Goal: Information Seeking & Learning: Understand process/instructions

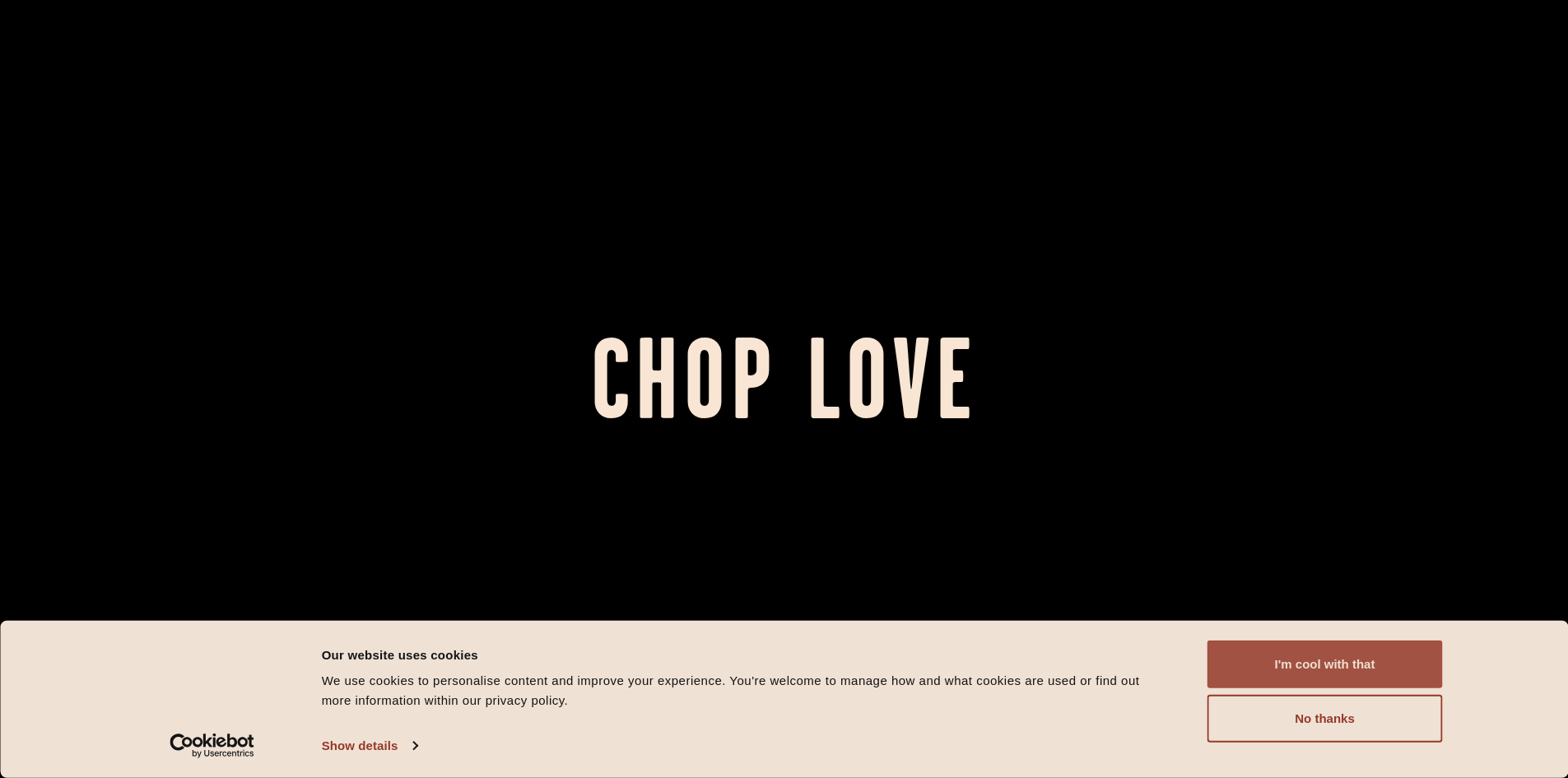
click at [1382, 673] on button "I'm cool with that" at bounding box center [1325, 664] width 236 height 48
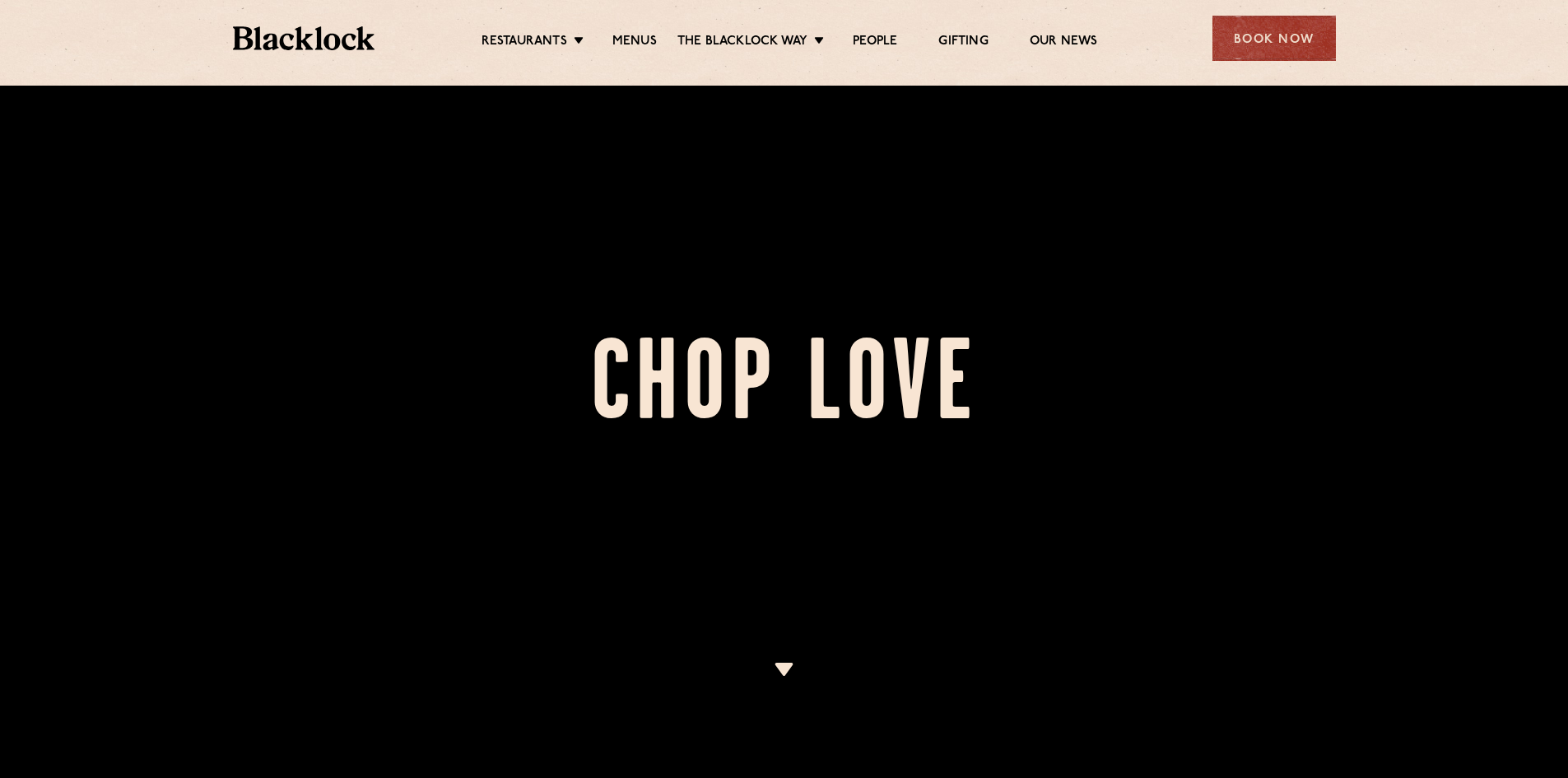
scroll to position [165, 0]
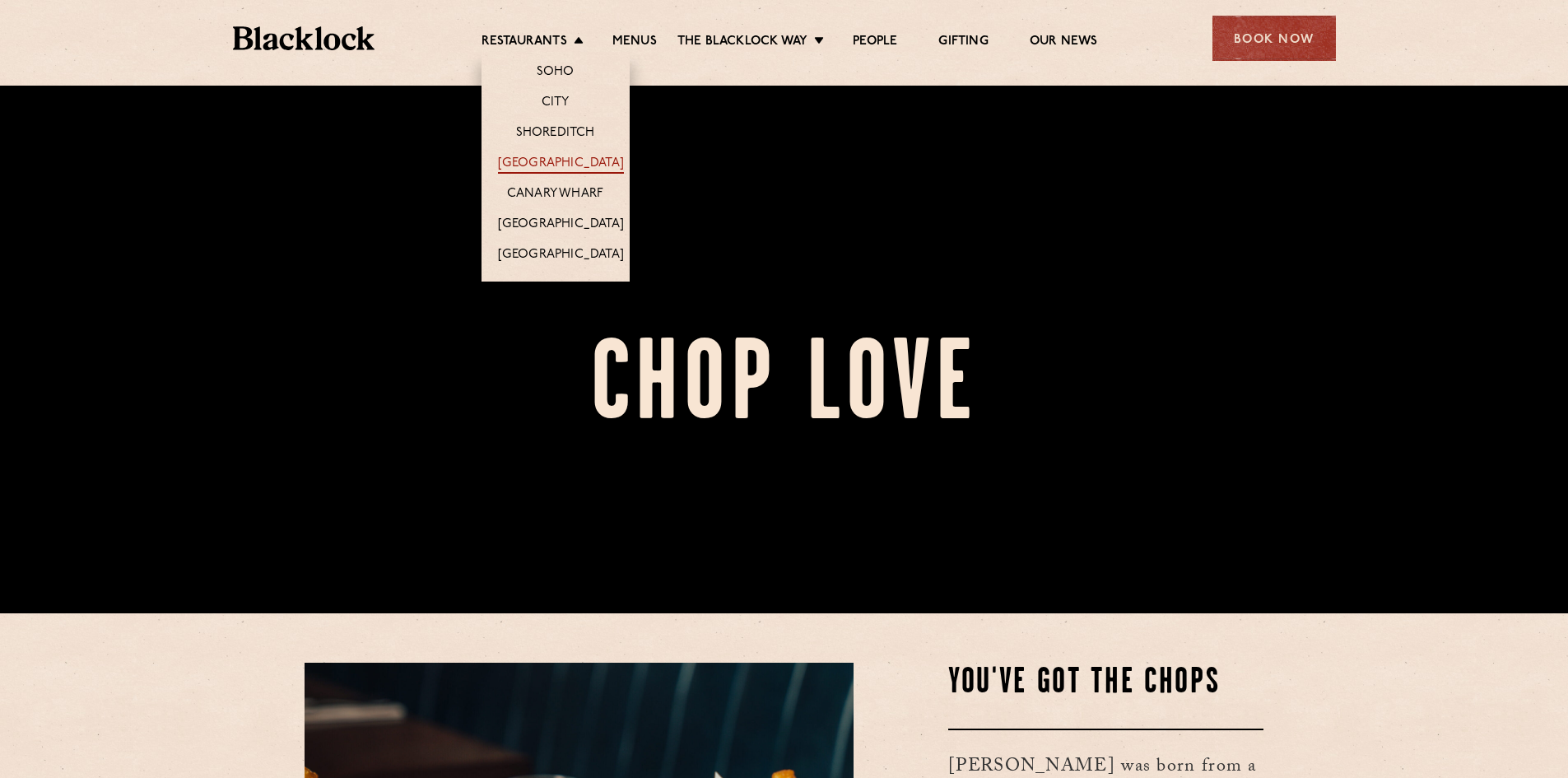
click at [555, 161] on link "[GEOGRAPHIC_DATA]" at bounding box center [561, 165] width 126 height 18
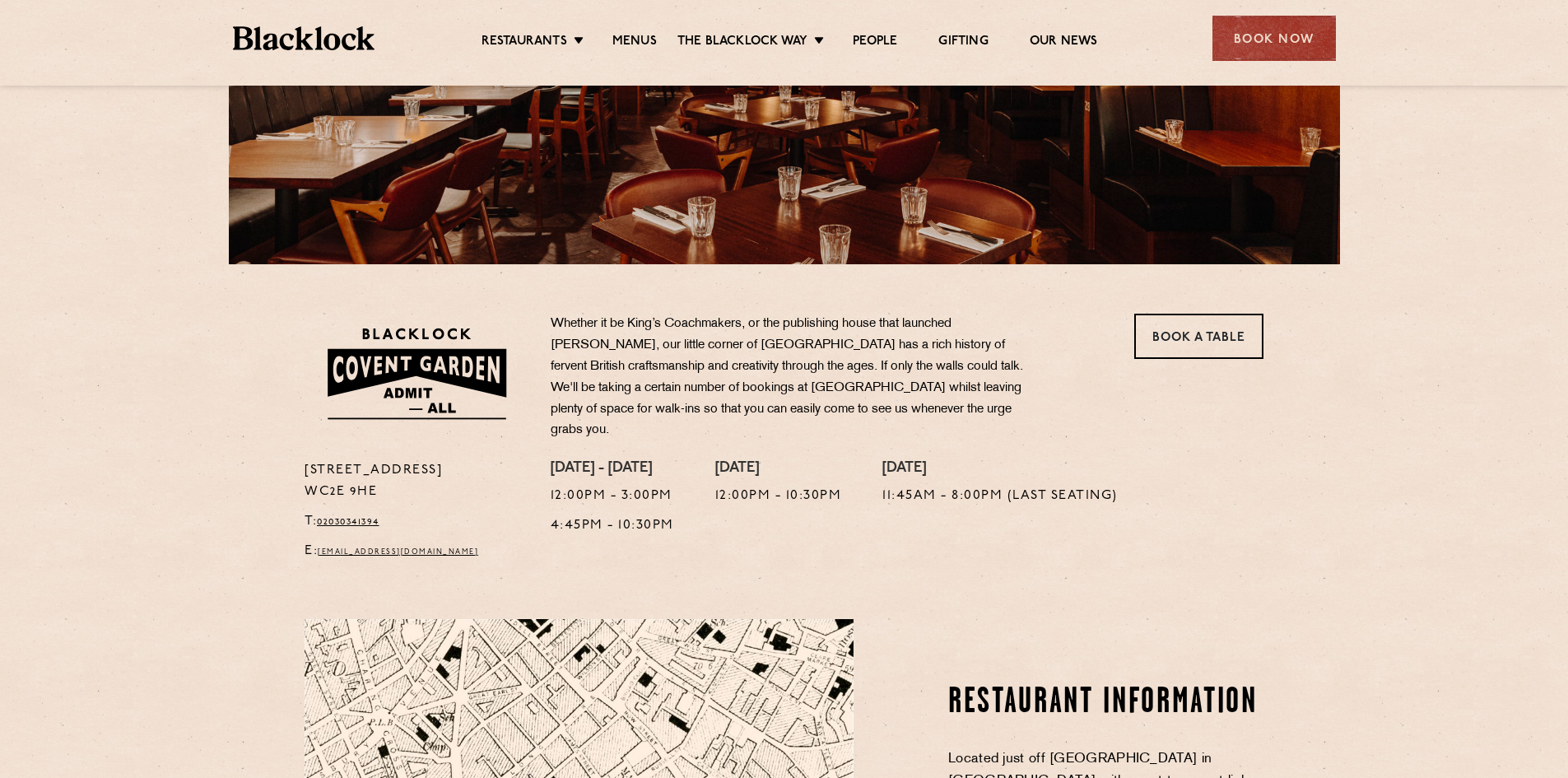
scroll to position [165, 0]
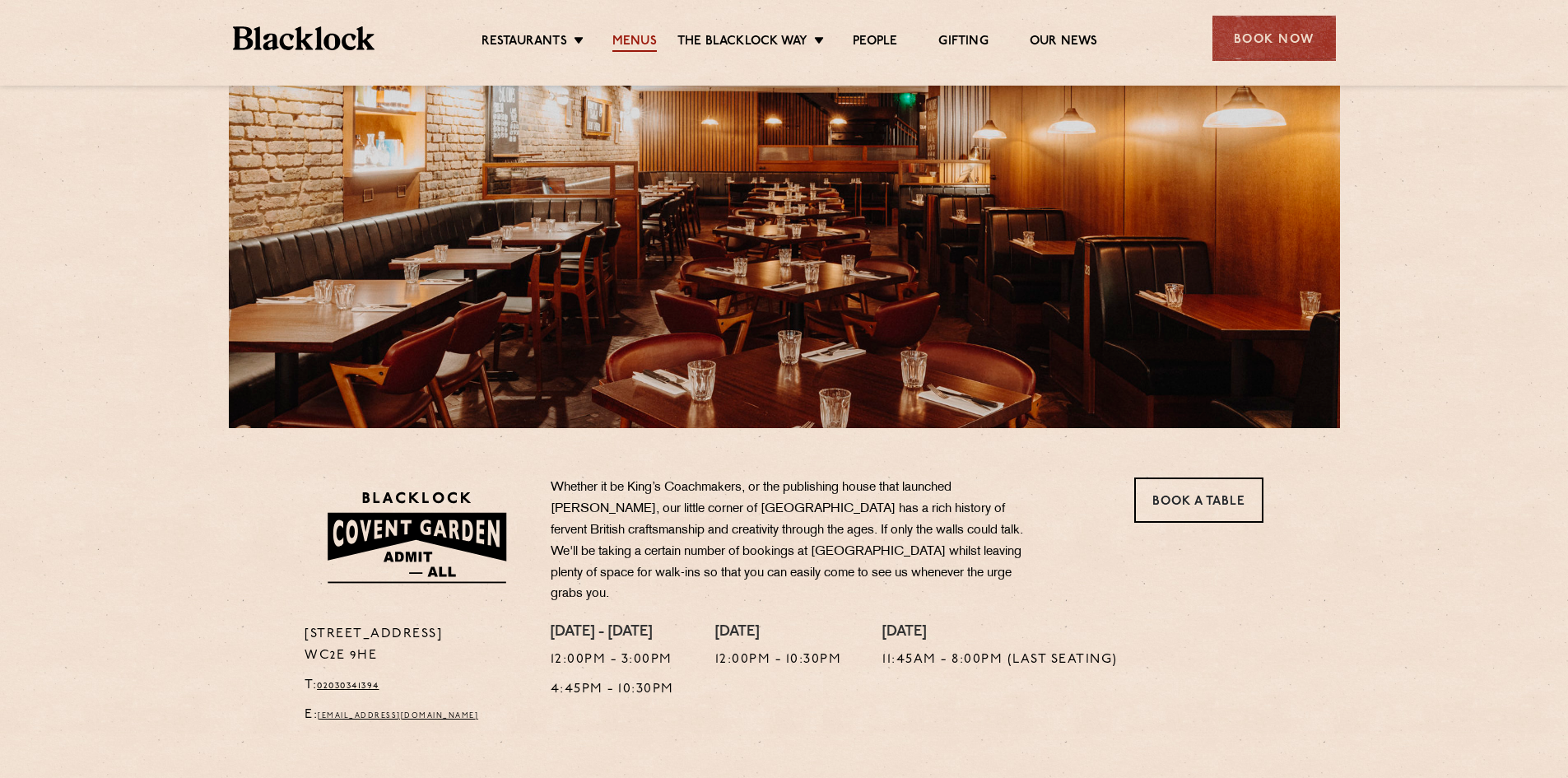
click at [639, 34] on link "Menus" at bounding box center [634, 43] width 45 height 18
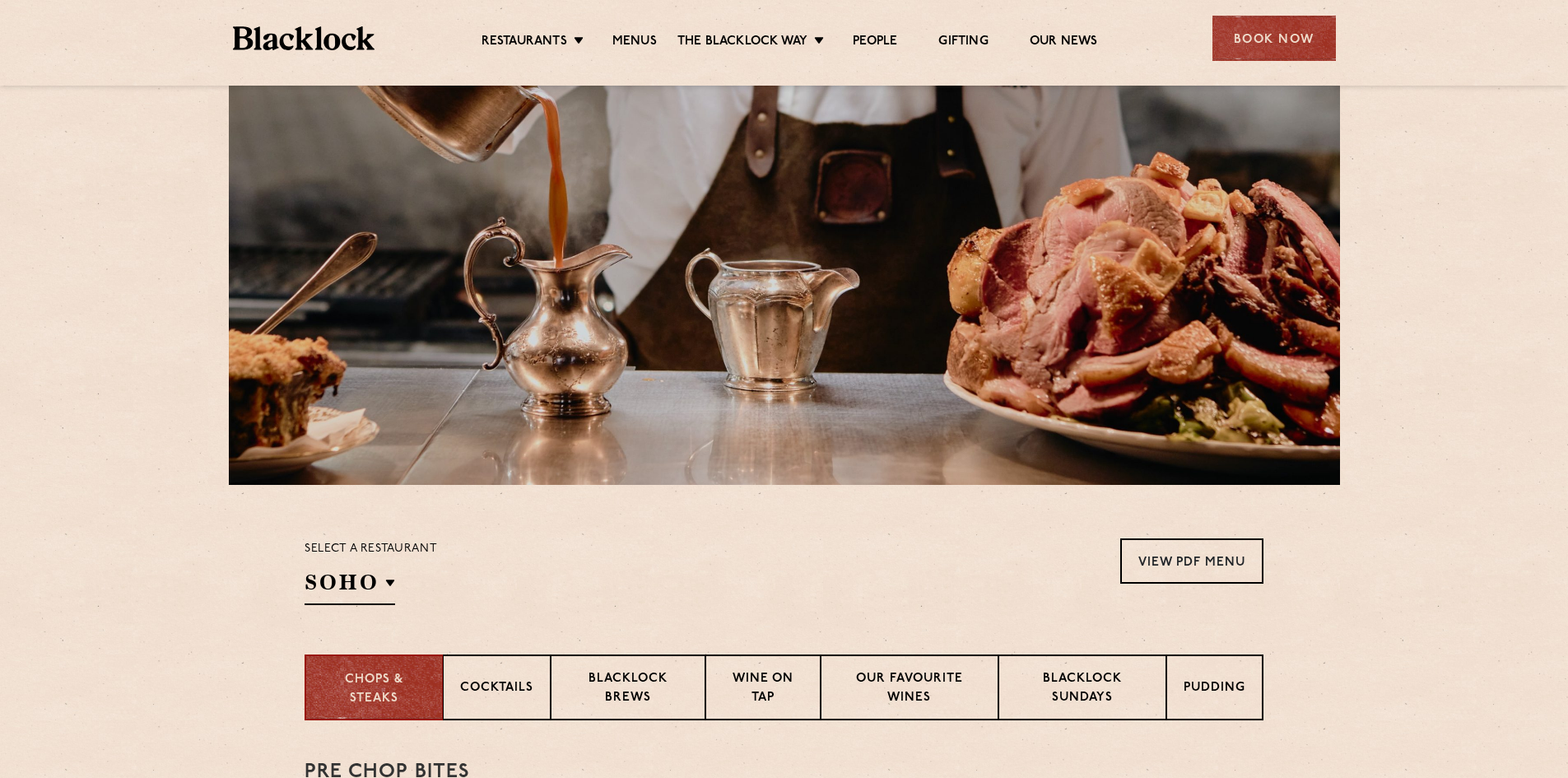
scroll to position [248, 0]
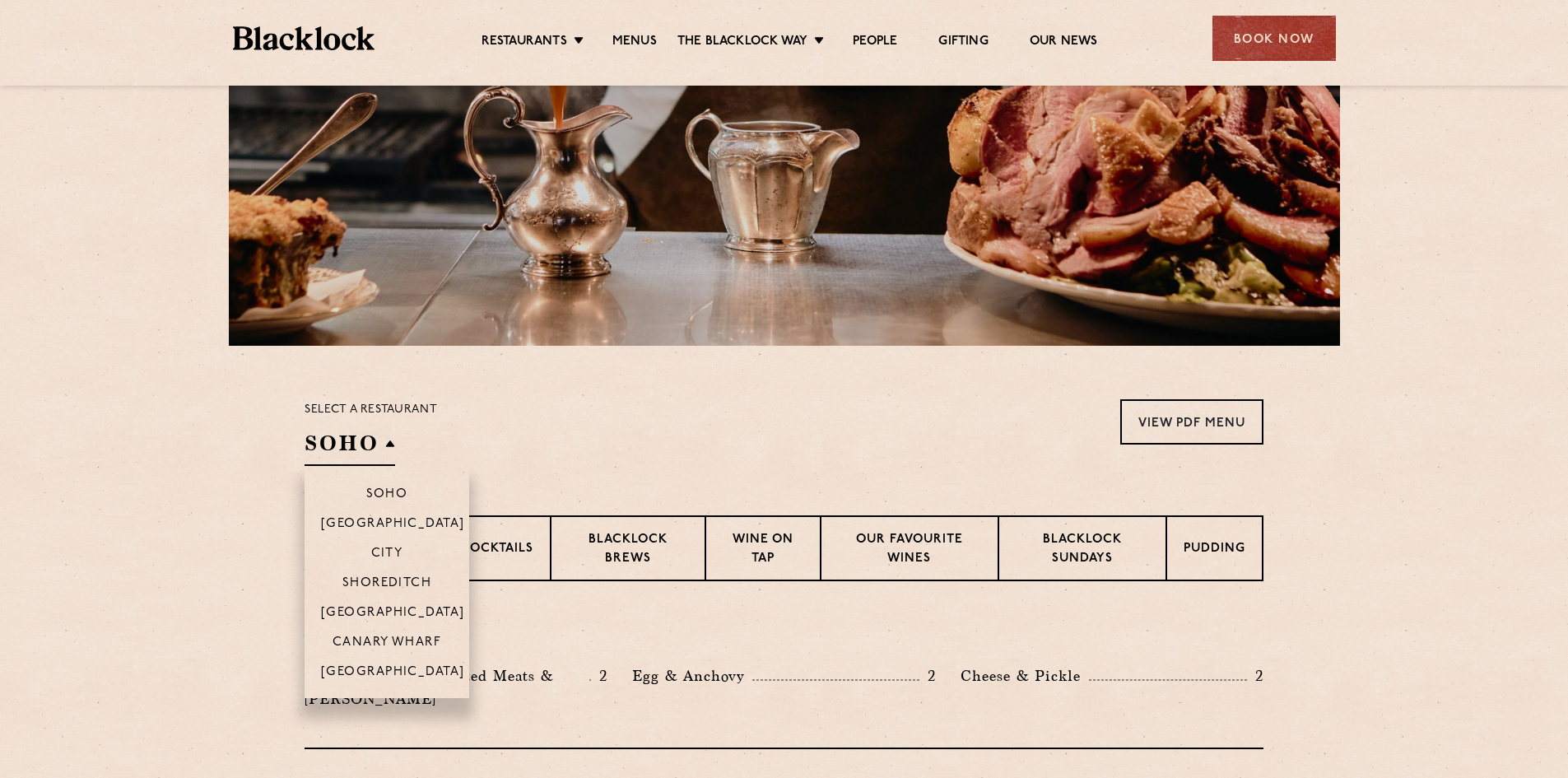
click at [381, 456] on h2 "SOHO" at bounding box center [350, 448] width 91 height 37
click at [379, 604] on li "[GEOGRAPHIC_DATA]" at bounding box center [387, 611] width 165 height 30
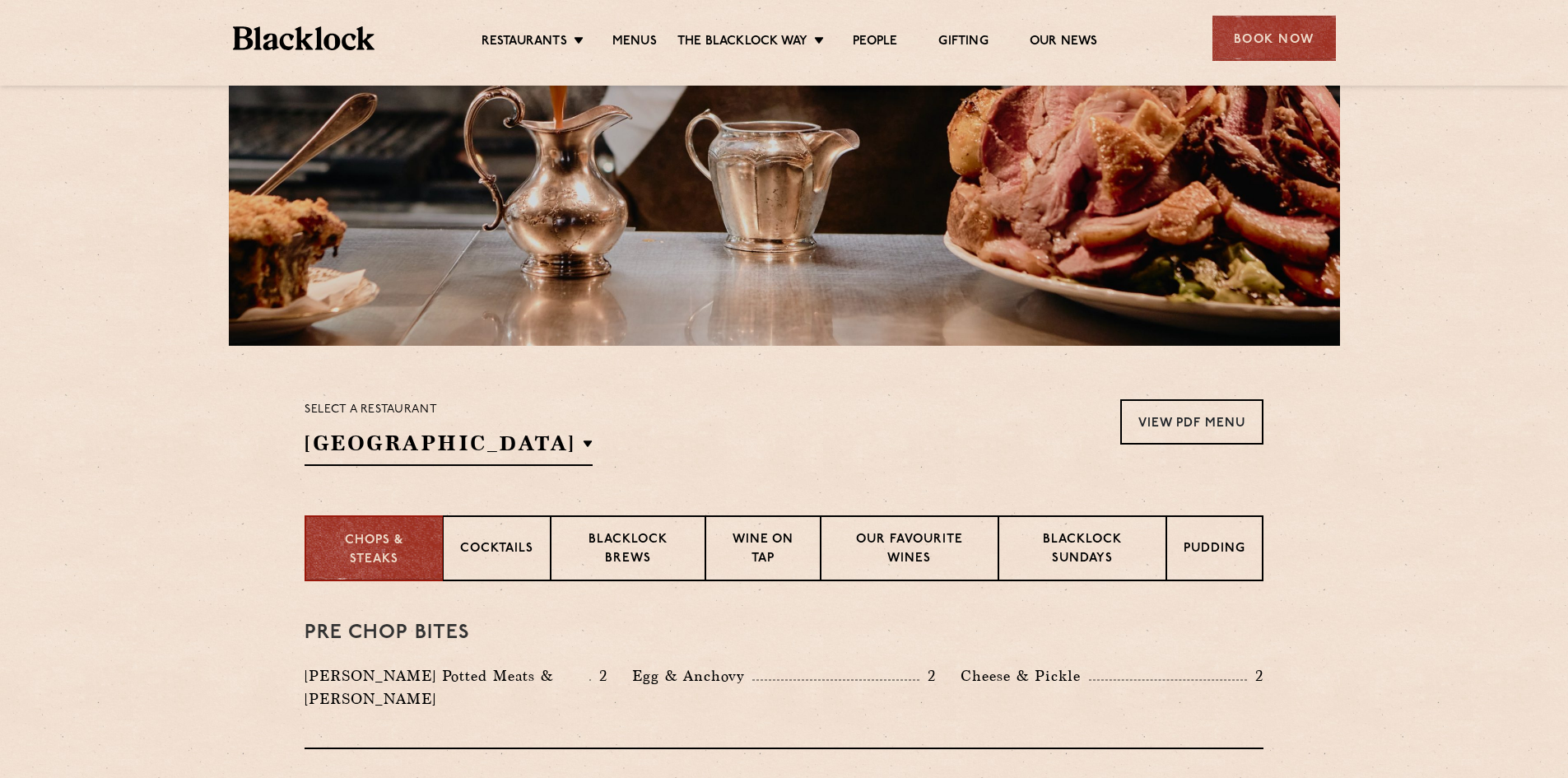
scroll to position [494, 0]
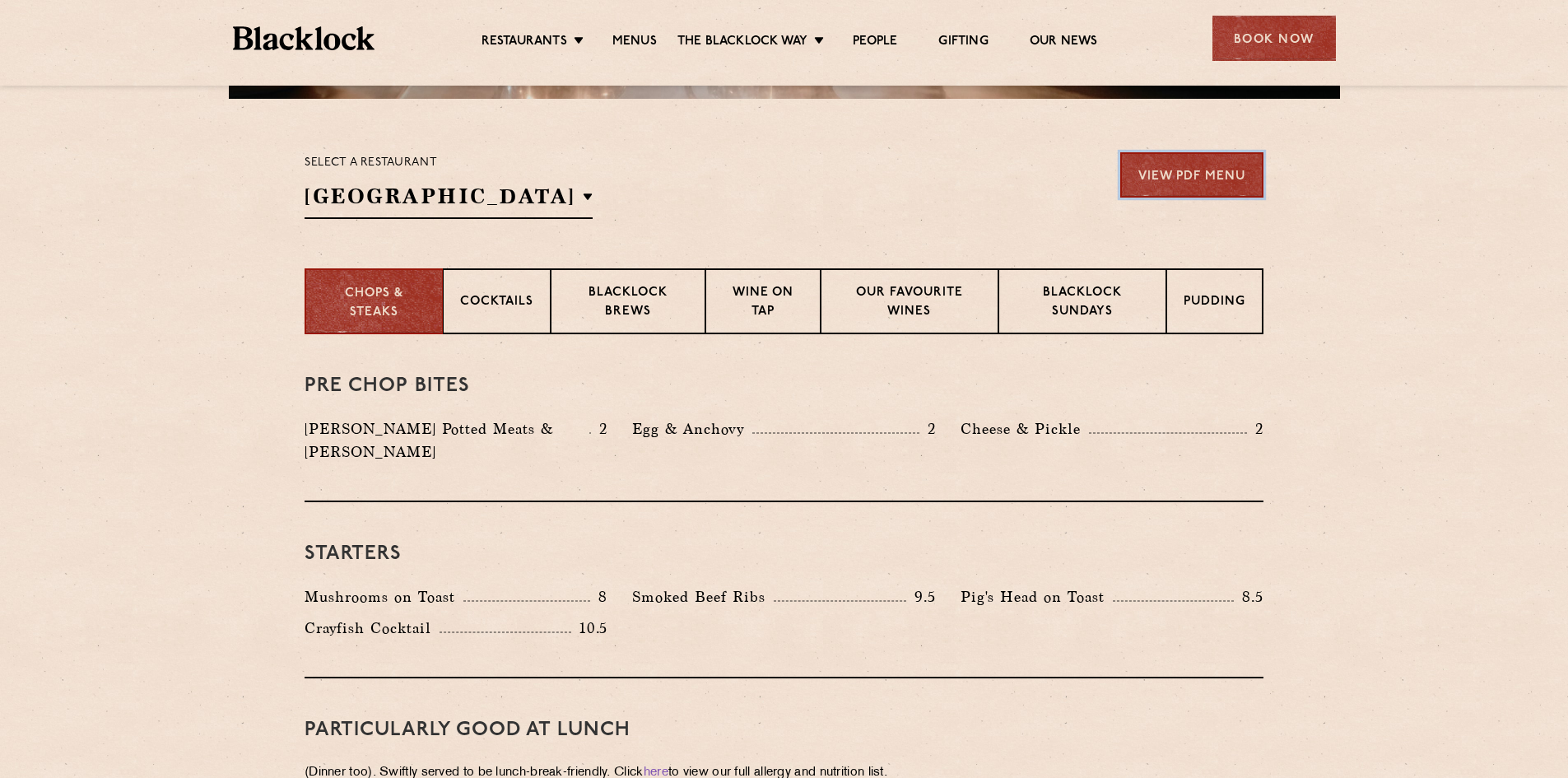
click at [1214, 177] on link "View PDF Menu" at bounding box center [1192, 175] width 144 height 45
